Goal: Task Accomplishment & Management: Use online tool/utility

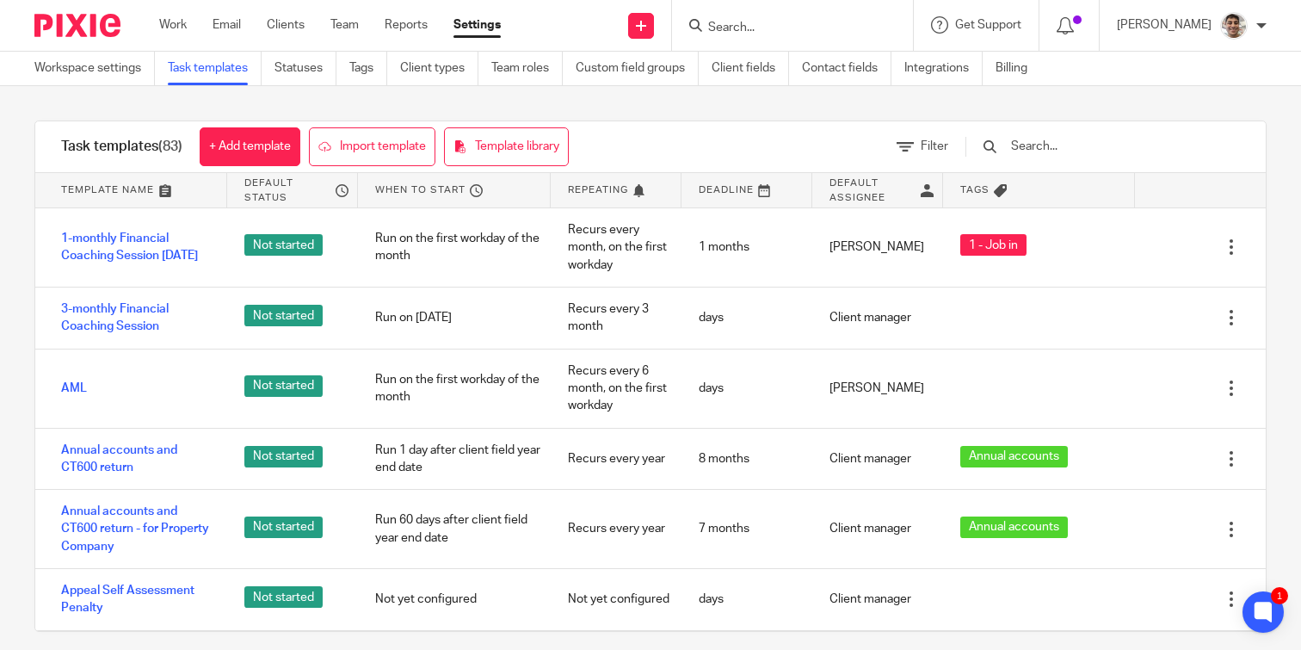
click at [779, 22] on input "Search" at bounding box center [783, 28] width 155 height 15
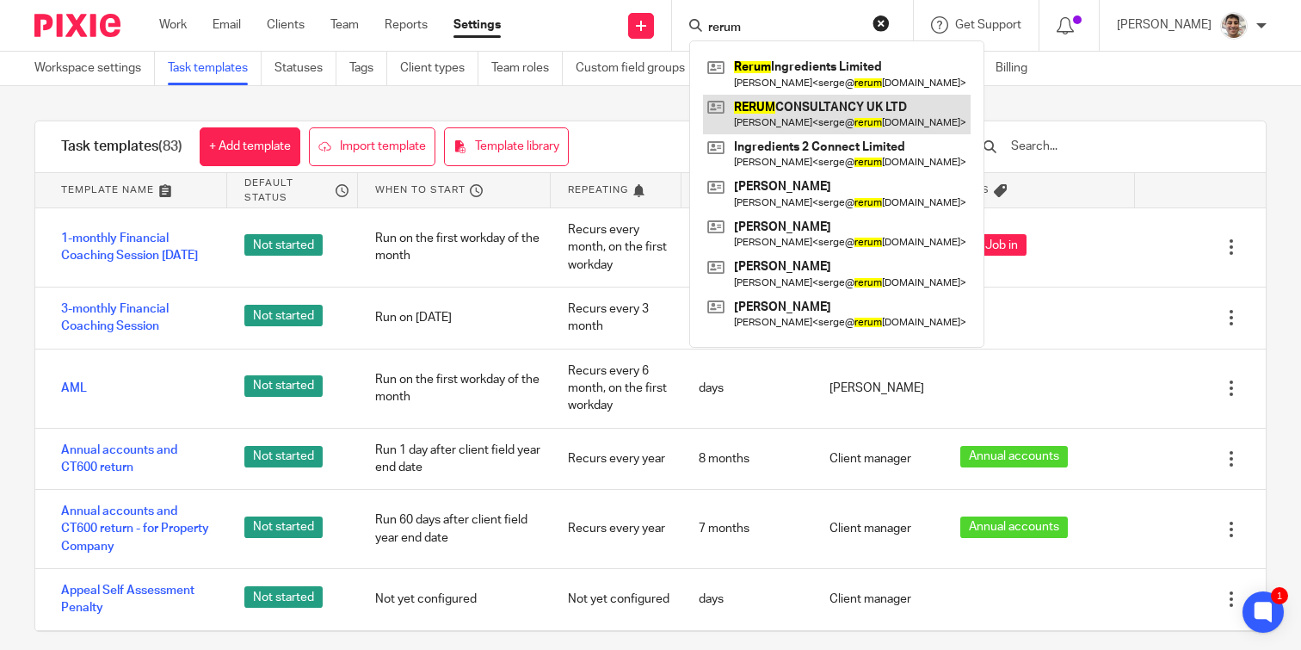
type input "rerum"
click at [803, 102] on link at bounding box center [837, 115] width 268 height 40
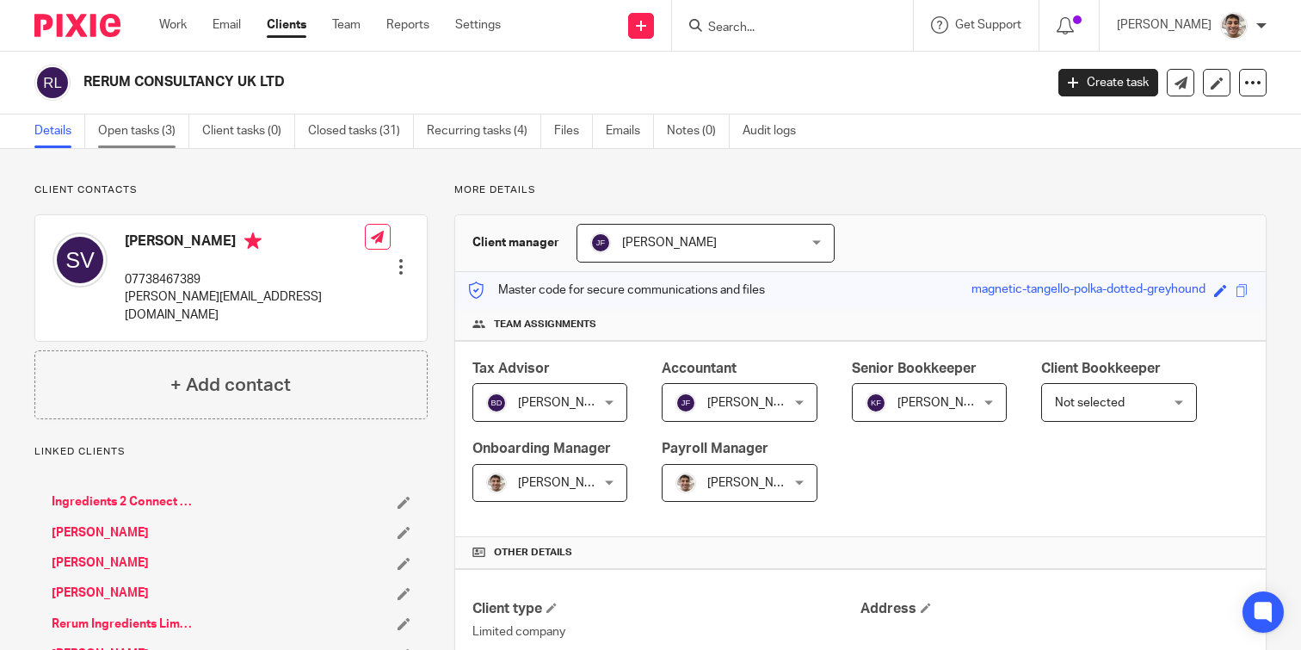
click at [168, 137] on link "Open tasks (3)" at bounding box center [143, 131] width 91 height 34
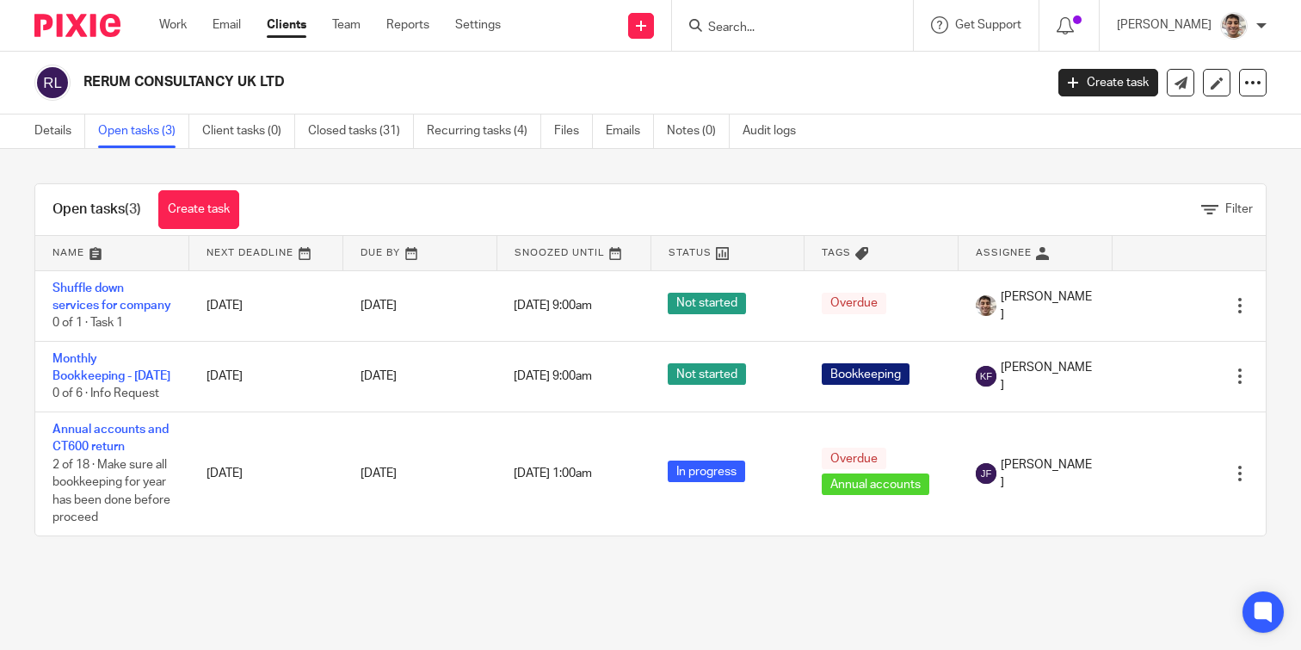
click at [8, 365] on div "Open tasks (3) Create task Filter Name Next Deadline Due By Snoozed Until Statu…" at bounding box center [650, 360] width 1301 height 422
click at [8, 349] on div "Open tasks (3) Create task Filter Name Next Deadline Due By Snoozed Until Statu…" at bounding box center [650, 360] width 1301 height 422
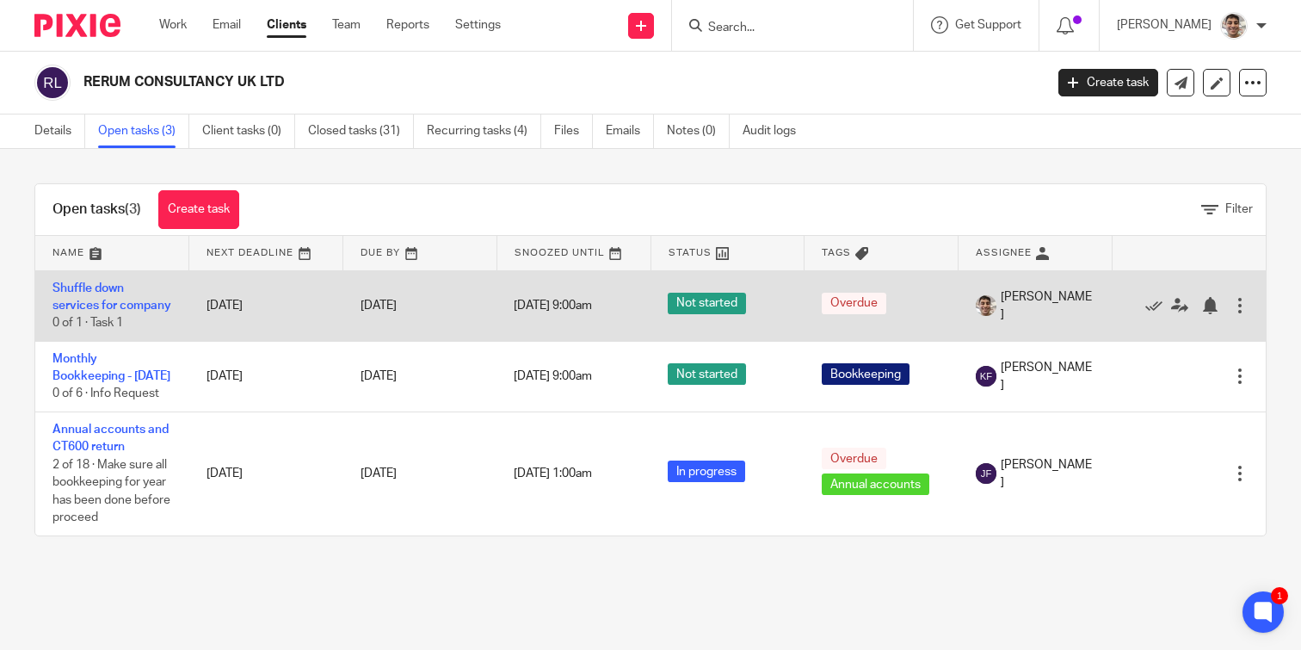
click at [91, 312] on td "Shuffle down services for company 0 of 1 · Task 1" at bounding box center [112, 305] width 154 height 71
click at [96, 303] on link "Shuffle down services for company" at bounding box center [111, 296] width 119 height 29
